Goal: Transaction & Acquisition: Purchase product/service

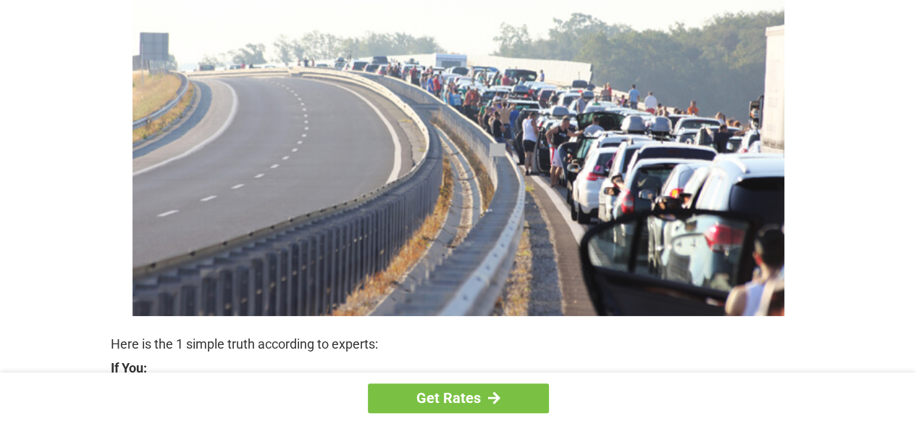
scroll to position [290, 0]
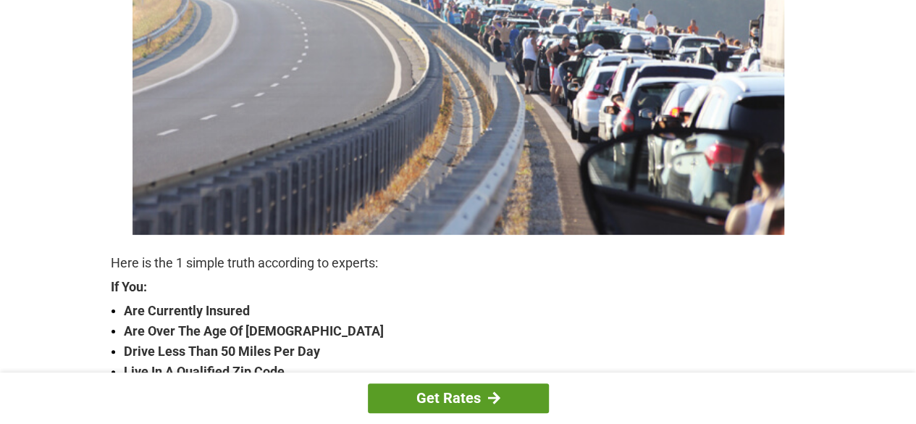
click at [435, 393] on link "Get Rates" at bounding box center [458, 398] width 181 height 30
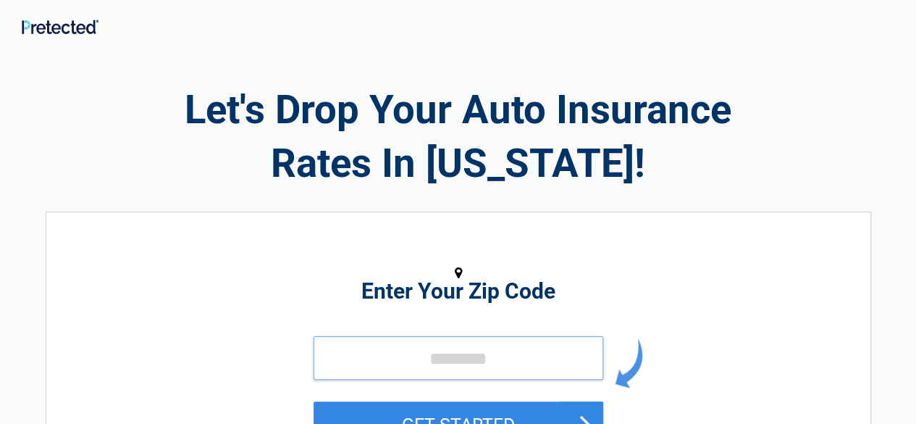
click at [427, 351] on input "tel" at bounding box center [459, 357] width 290 height 43
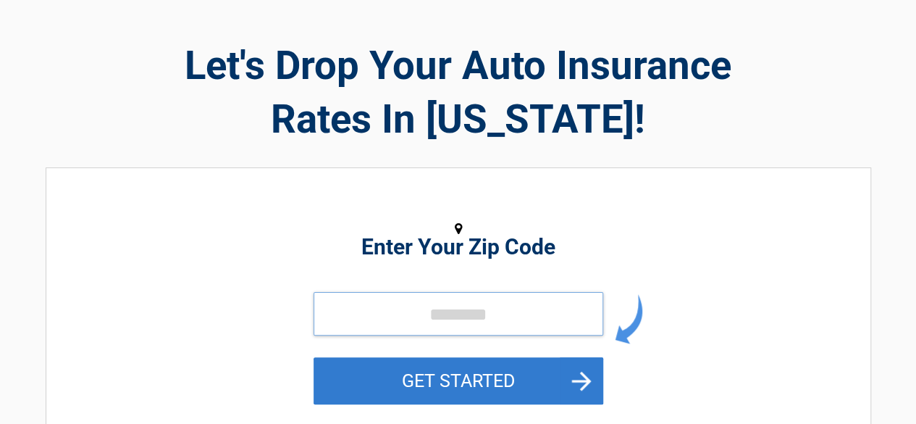
scroll to position [72, 0]
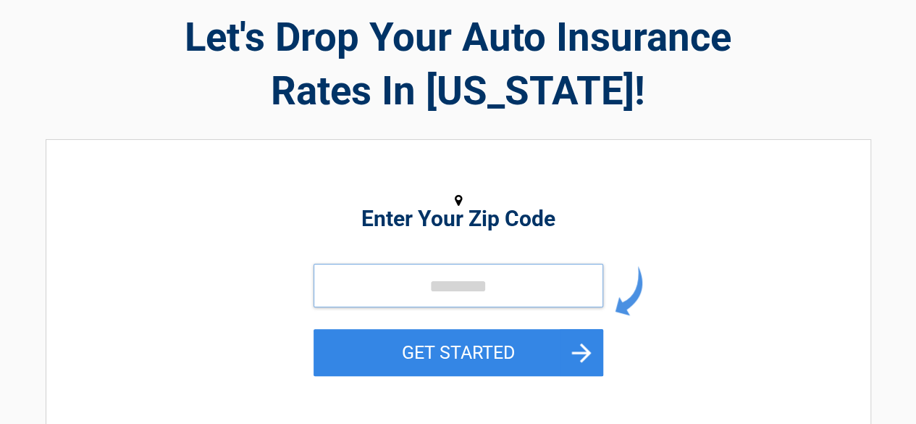
drag, startPoint x: 432, startPoint y: 279, endPoint x: 426, endPoint y: 289, distance: 11.7
click at [430, 282] on input "tel" at bounding box center [459, 285] width 290 height 43
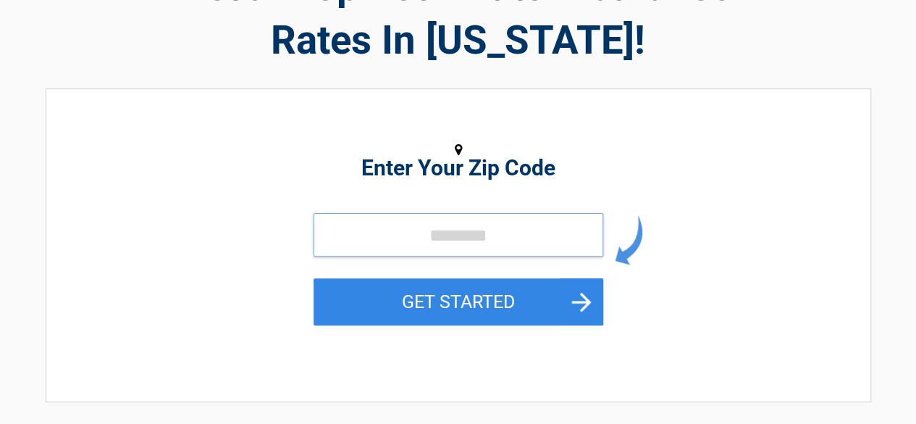
scroll to position [145, 0]
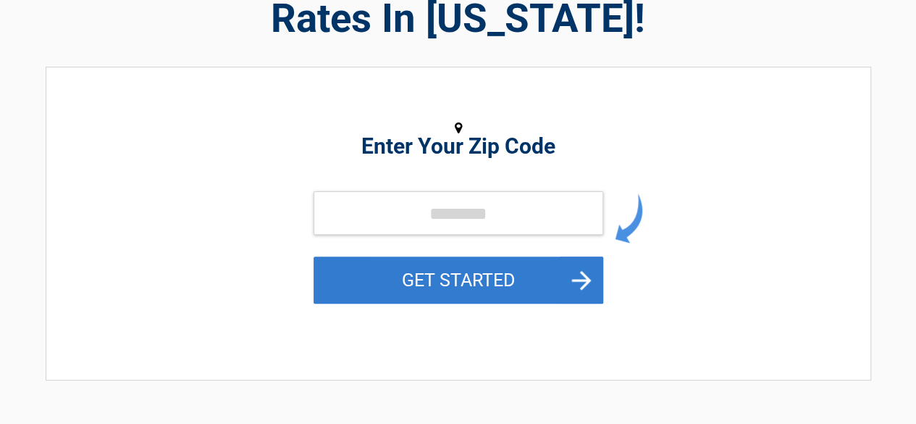
click at [585, 275] on button "GET STARTED" at bounding box center [459, 279] width 290 height 47
